Goal: Information Seeking & Learning: Learn about a topic

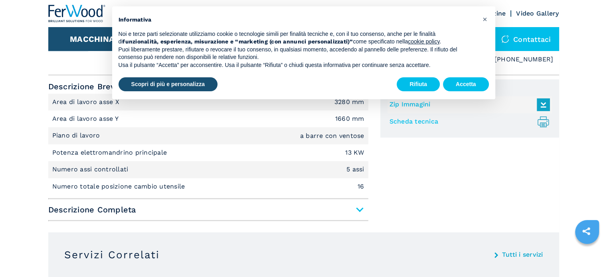
scroll to position [479, 0]
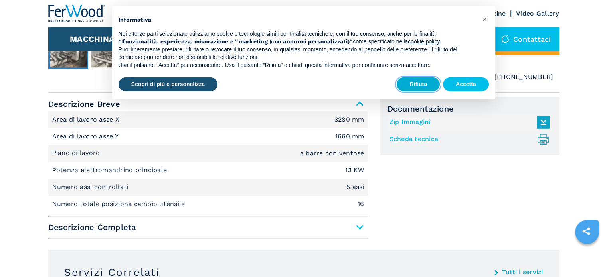
click at [415, 85] on button "Rifiuta" at bounding box center [418, 84] width 43 height 14
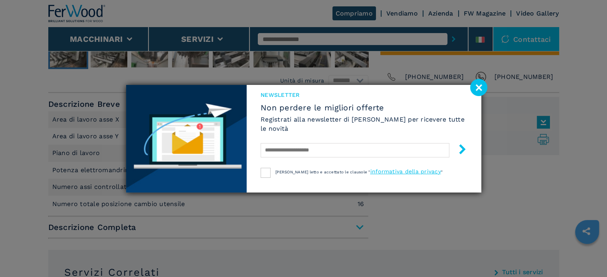
click at [482, 85] on image at bounding box center [478, 87] width 17 height 17
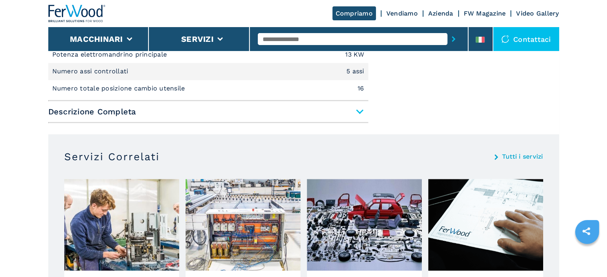
scroll to position [599, 0]
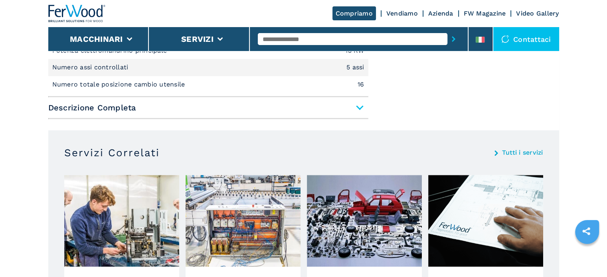
click at [364, 107] on span "Descrizione Completa" at bounding box center [208, 108] width 320 height 14
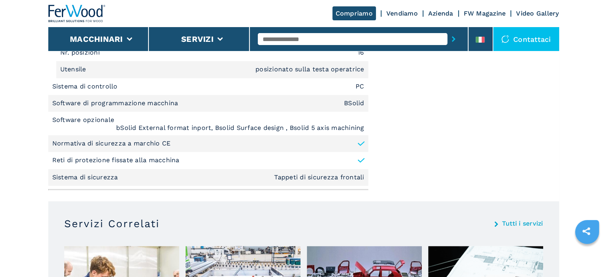
scroll to position [1038, 0]
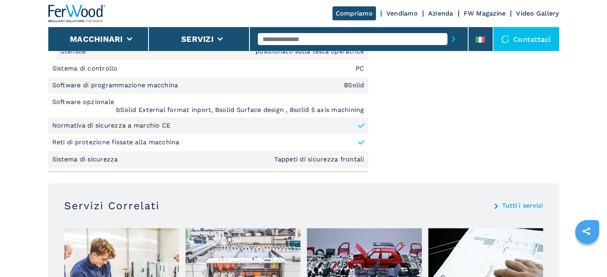
click at [350, 158] on em "Tappeti di sicurezza frontali" at bounding box center [319, 159] width 90 height 6
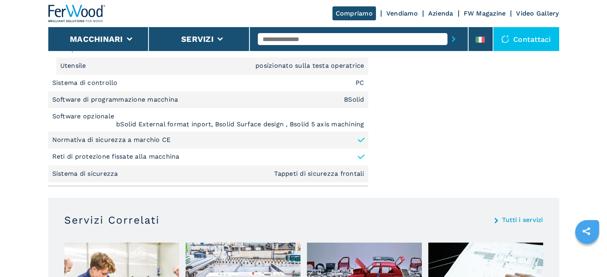
scroll to position [1024, 0]
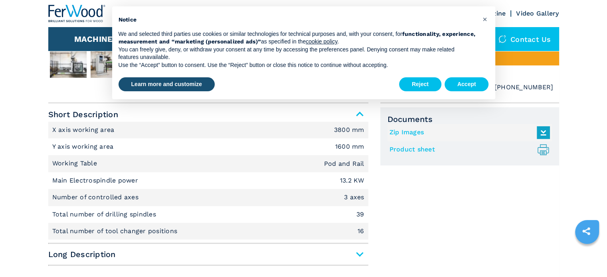
scroll to position [479, 0]
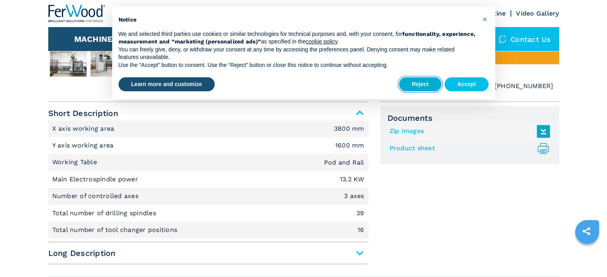
click at [431, 87] on button "Reject" at bounding box center [420, 84] width 42 height 14
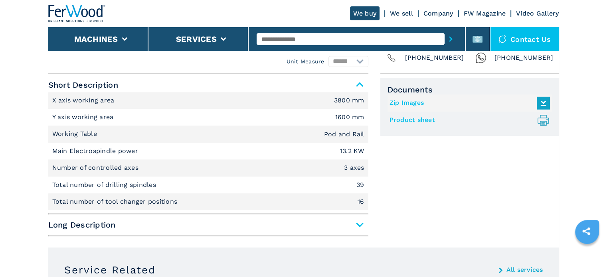
scroll to position [599, 0]
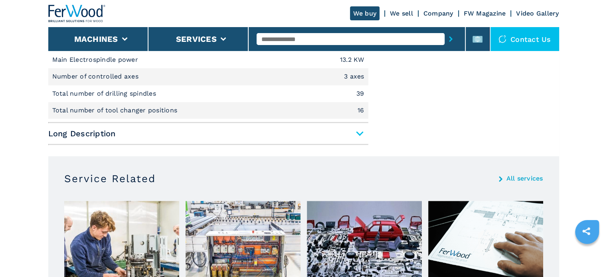
click at [360, 134] on span "Long Description" at bounding box center [208, 134] width 320 height 14
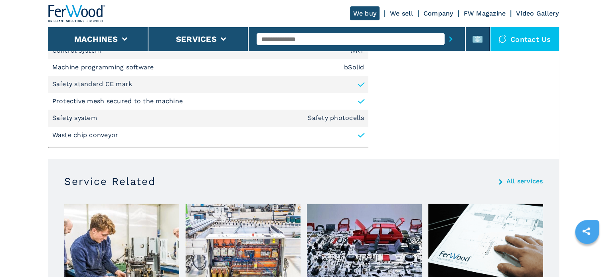
scroll to position [1197, 0]
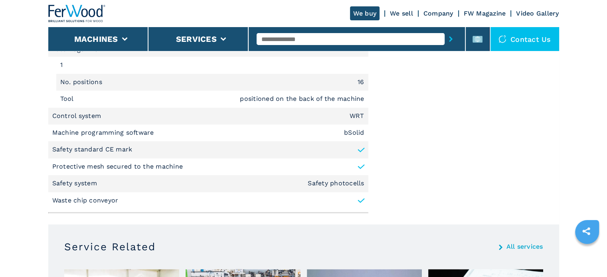
drag, startPoint x: 125, startPoint y: 148, endPoint x: 190, endPoint y: 169, distance: 68.3
click at [125, 149] on p "Safety standard CE mark" at bounding box center [92, 149] width 80 height 9
click at [204, 169] on li "Protective mesh secured to the machine" at bounding box center [208, 166] width 320 height 17
